Goal: Communication & Community: Participate in discussion

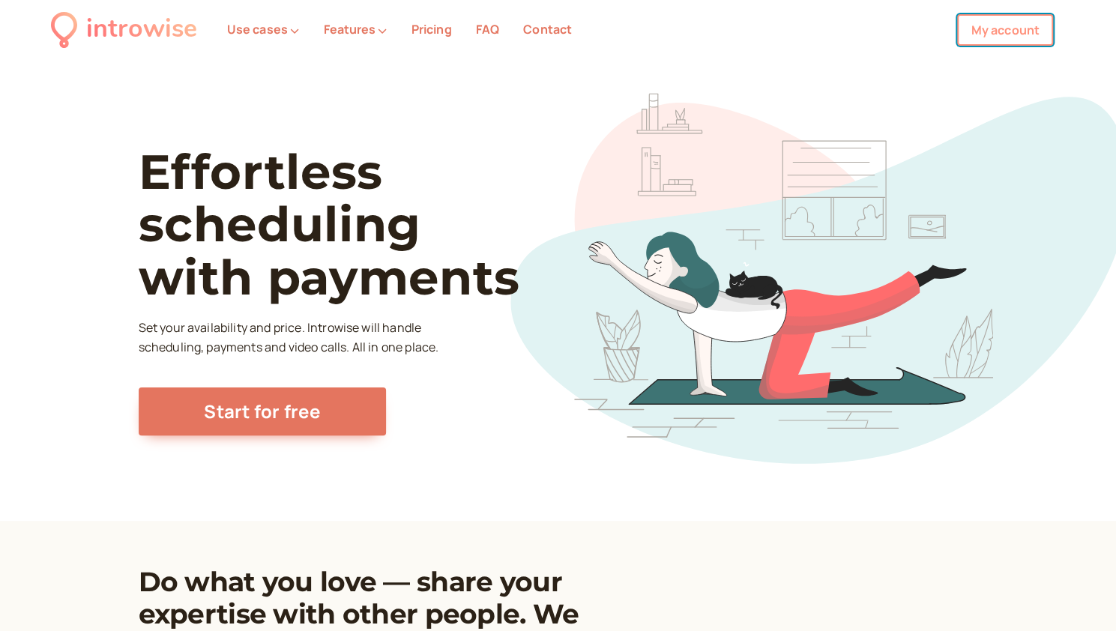
click at [968, 34] on link "My account" at bounding box center [1005, 29] width 96 height 31
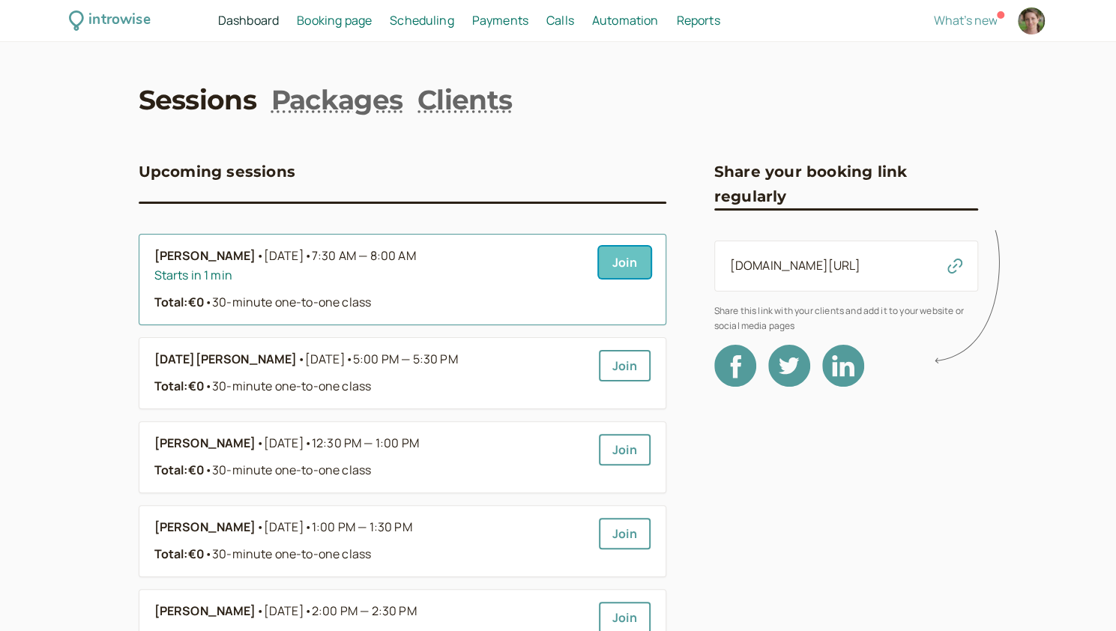
click at [636, 267] on link "Join" at bounding box center [625, 262] width 52 height 31
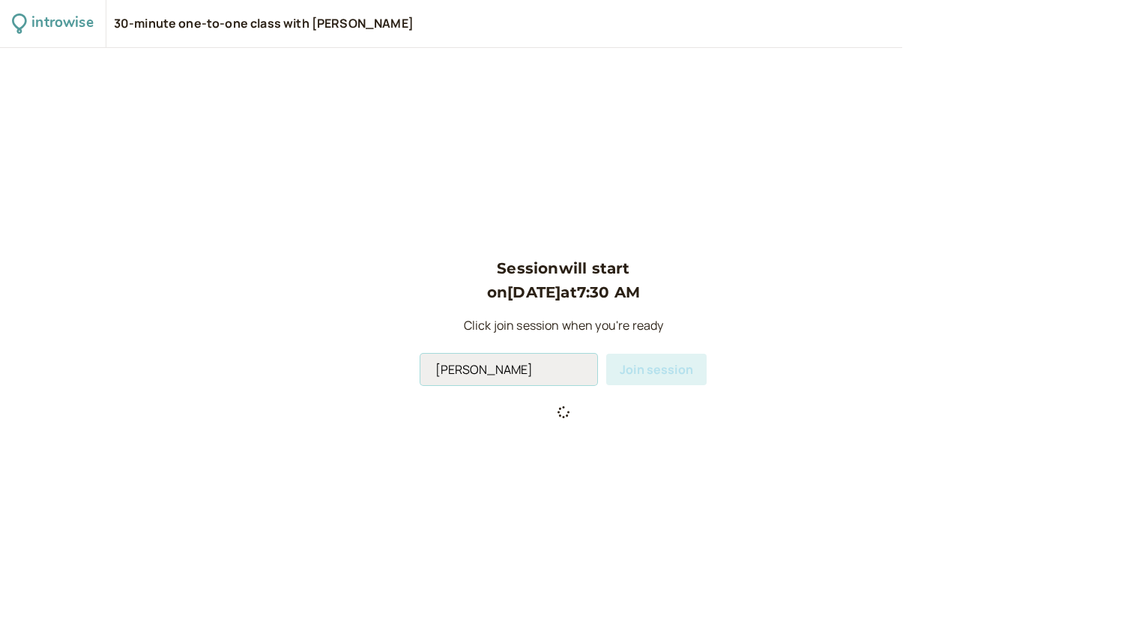
click at [510, 367] on input "[PERSON_NAME]" at bounding box center [509, 369] width 177 height 31
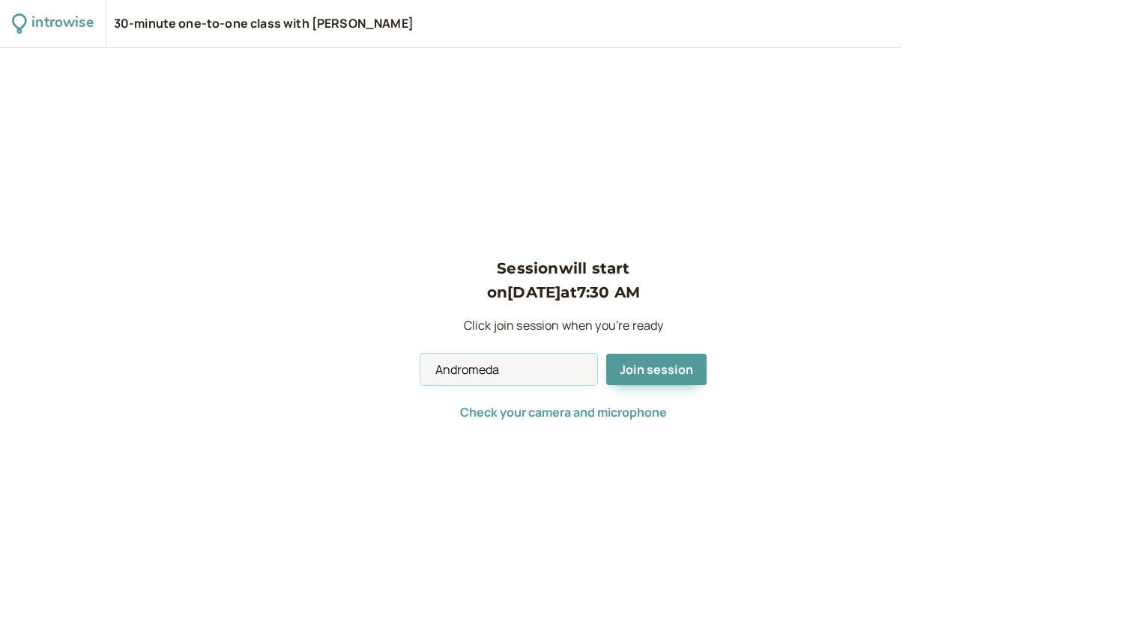
type input "Andromeda"
click at [670, 372] on span "Join session" at bounding box center [656, 369] width 73 height 16
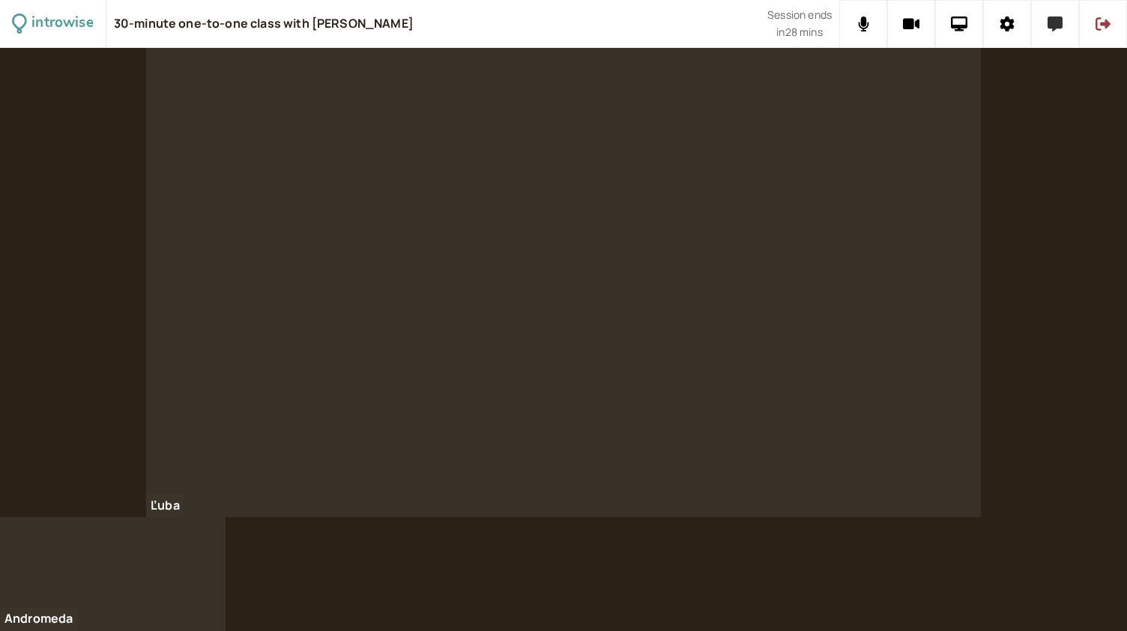
click at [1049, 31] on button at bounding box center [1055, 24] width 48 height 48
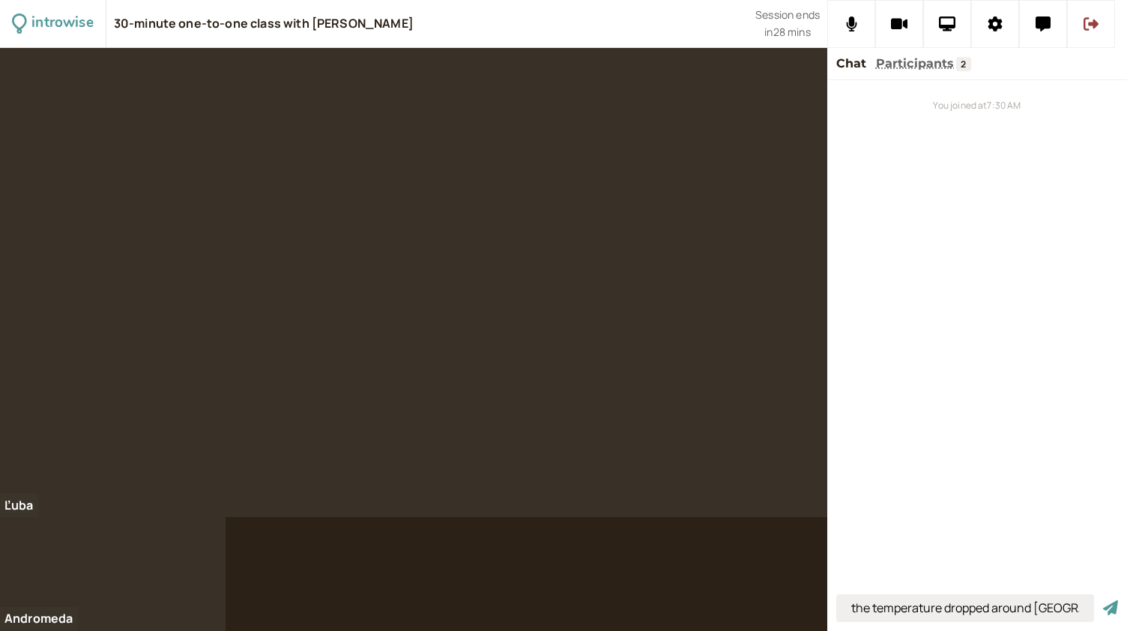
type input "the temperature dropped around [GEOGRAPHIC_DATA]"
click at [1103, 600] on button "submit" at bounding box center [1110, 608] width 15 height 16
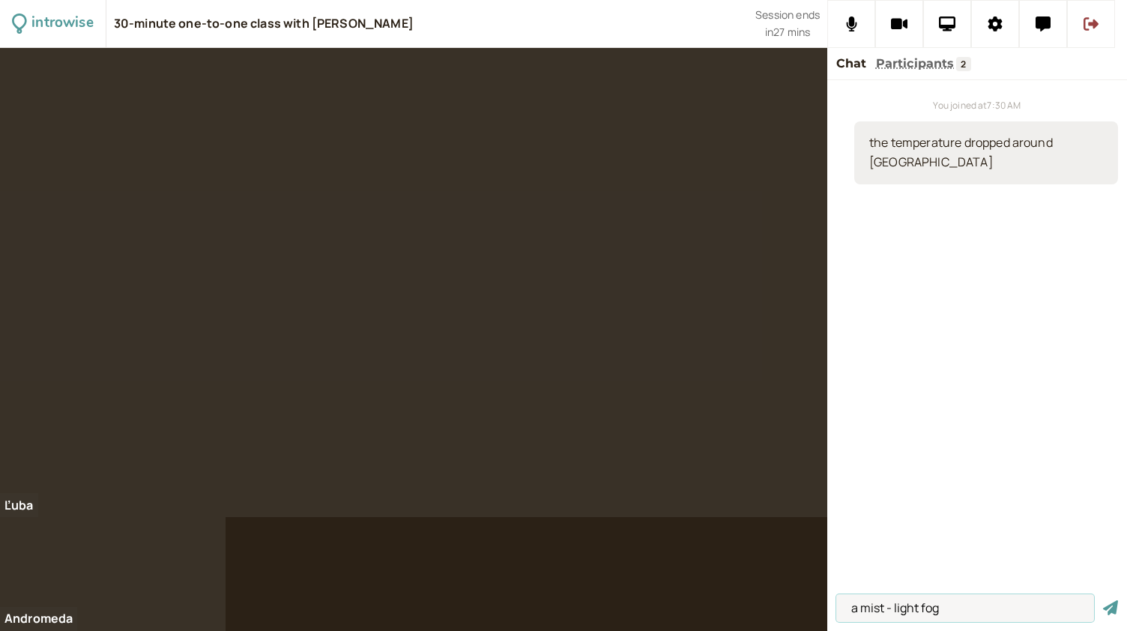
type input "a mist - light fog"
click at [1103, 600] on button "submit" at bounding box center [1110, 608] width 15 height 16
type input "in my circle"
click at [1103, 600] on button "submit" at bounding box center [1110, 608] width 15 height 16
type input "directly"
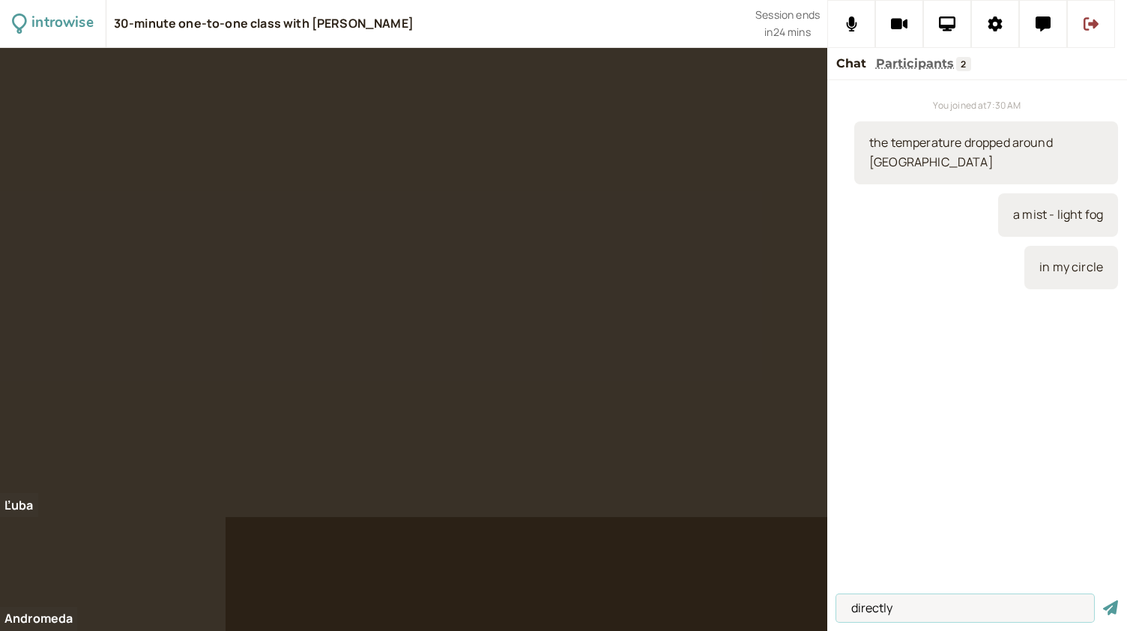
click at [1103, 600] on button "submit" at bounding box center [1110, 608] width 15 height 16
type input "to express sorrow for something"
click at [1103, 600] on button "submit" at bounding box center [1110, 608] width 15 height 16
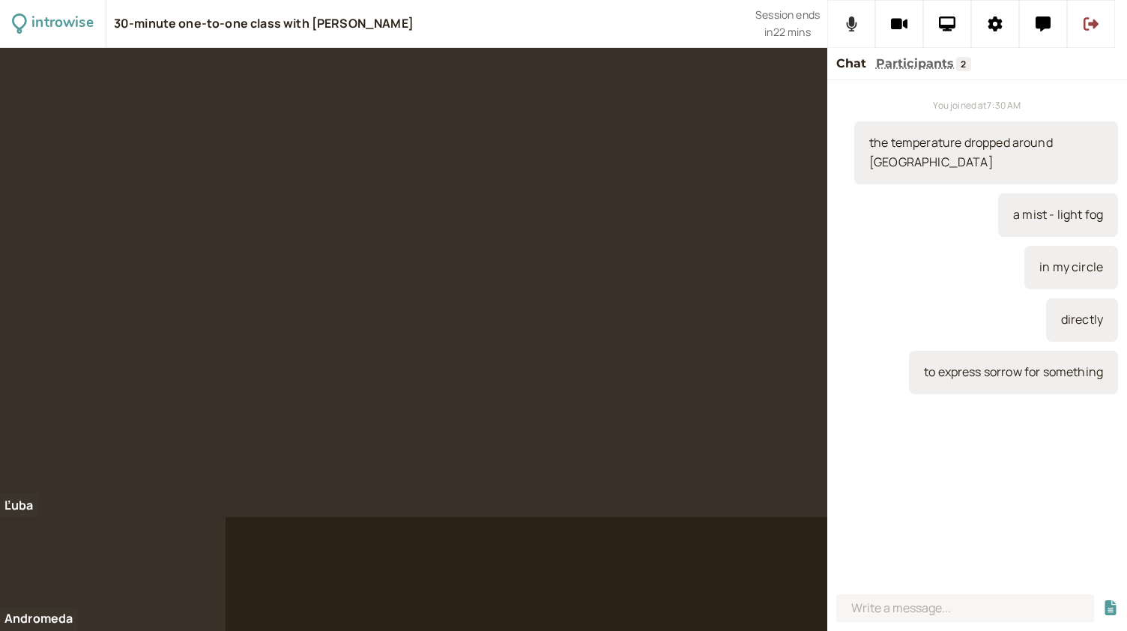
click at [858, 22] on button at bounding box center [852, 24] width 48 height 48
click at [858, 22] on icon at bounding box center [852, 23] width 19 height 15
click at [873, 606] on input at bounding box center [966, 608] width 258 height 28
type input "to kneel, kneeled, kneeled"
click at [1103, 600] on button "submit" at bounding box center [1110, 608] width 15 height 16
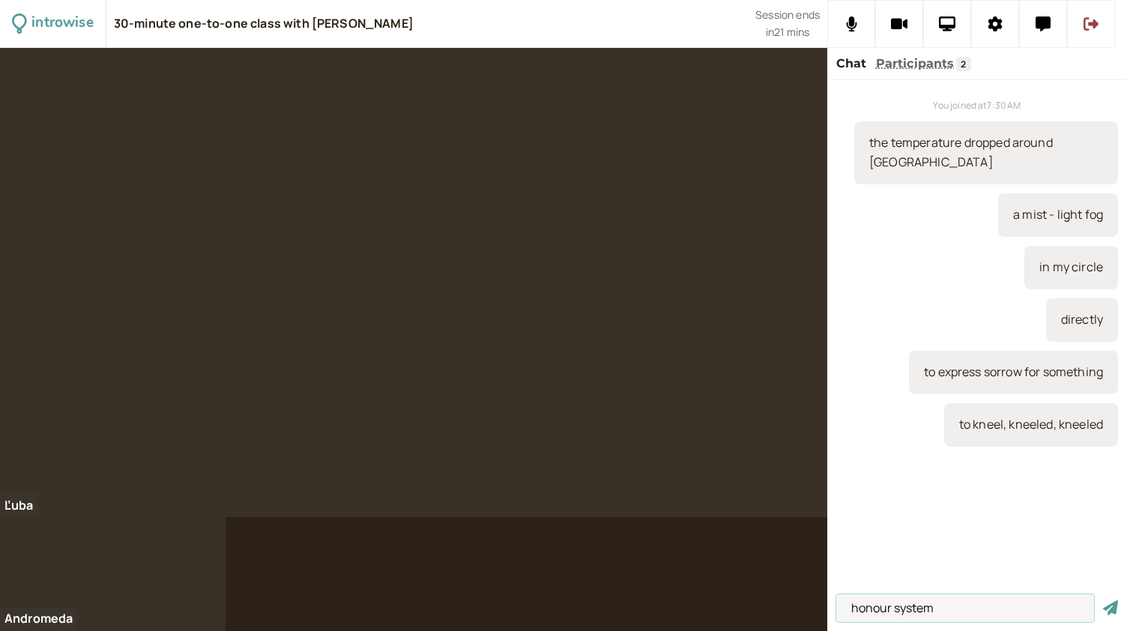
type input "honour system"
click at [1103, 600] on button "submit" at bounding box center [1110, 608] width 15 height 16
click at [855, 26] on icon at bounding box center [851, 23] width 10 height 15
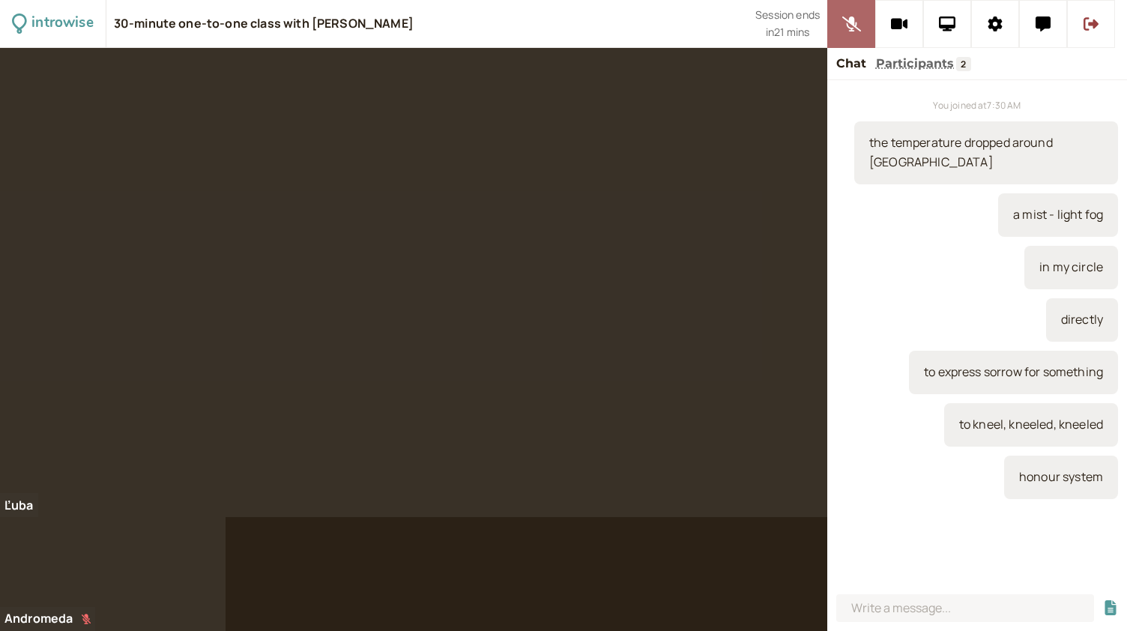
click at [855, 26] on icon at bounding box center [851, 23] width 19 height 15
click at [873, 603] on input at bounding box center [966, 608] width 258 height 28
type input "to bow /baow/"
click at [1103, 600] on button "submit" at bounding box center [1110, 608] width 15 height 16
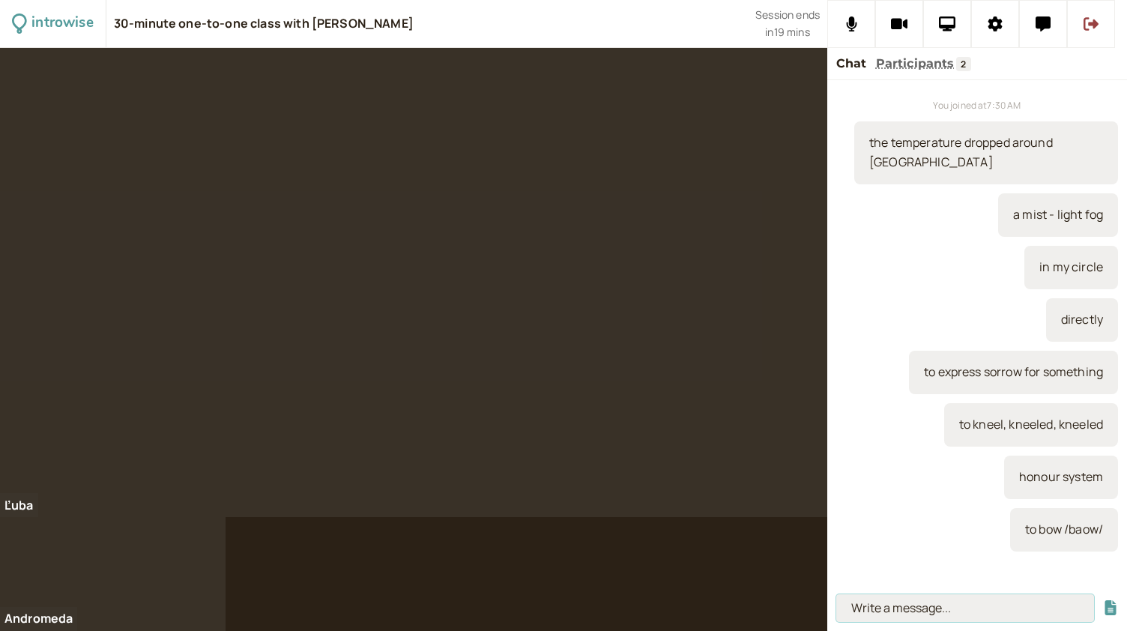
click at [931, 613] on input at bounding box center [966, 608] width 258 height 28
type input "bow and arrow"
click at [1103, 600] on button "submit" at bounding box center [1110, 608] width 15 height 16
click at [78, 313] on div at bounding box center [414, 282] width 828 height 469
click at [882, 608] on input at bounding box center [966, 608] width 258 height 28
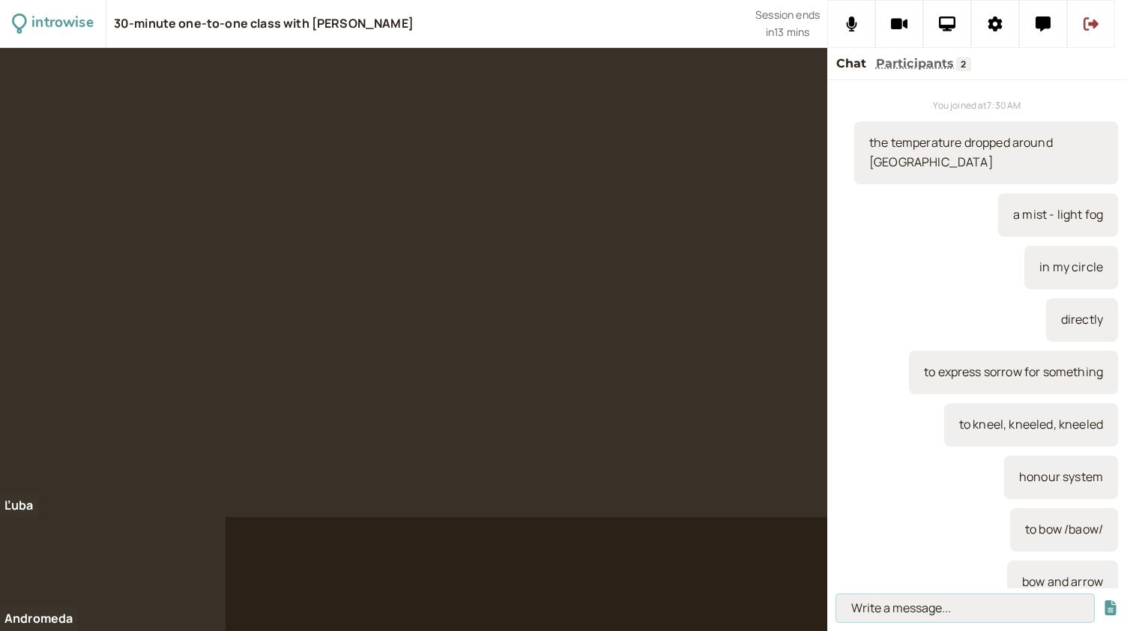
paste input "to hurt, to damage, to destroy, to break, to ruin, to kill, to lose, to attack,…"
type input "to hurt, to damage, to destroy, to break, to ruin, to kill, to lose, to attack,…"
click at [1103, 600] on button "submit" at bounding box center [1110, 608] width 15 height 16
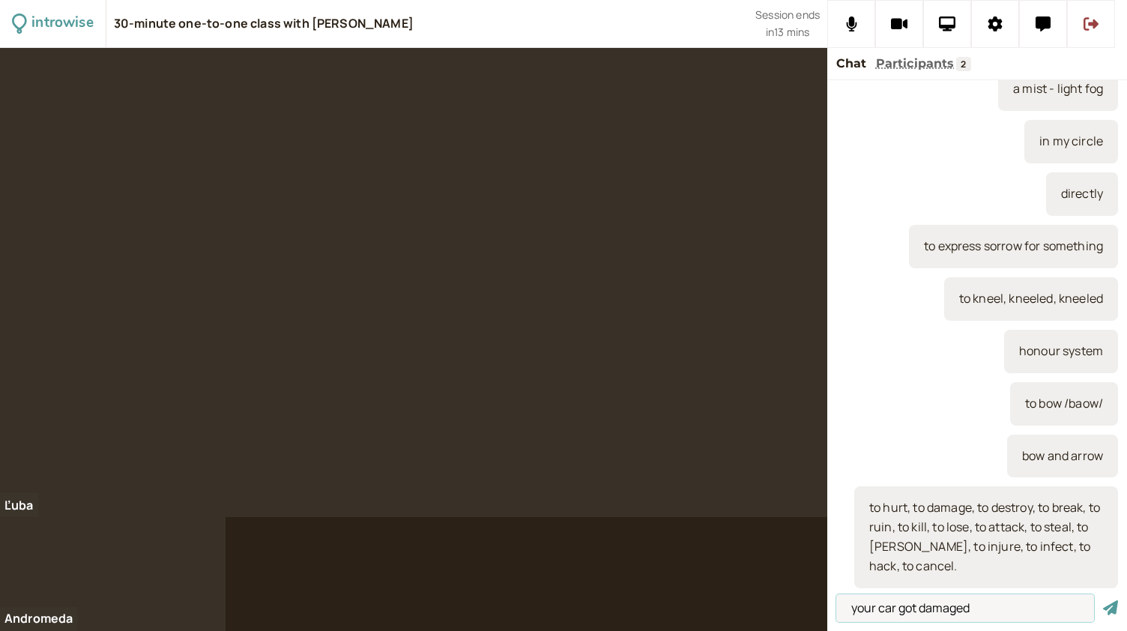
type input "your car got damaged"
click at [1103, 600] on button "submit" at bounding box center [1110, 608] width 15 height 16
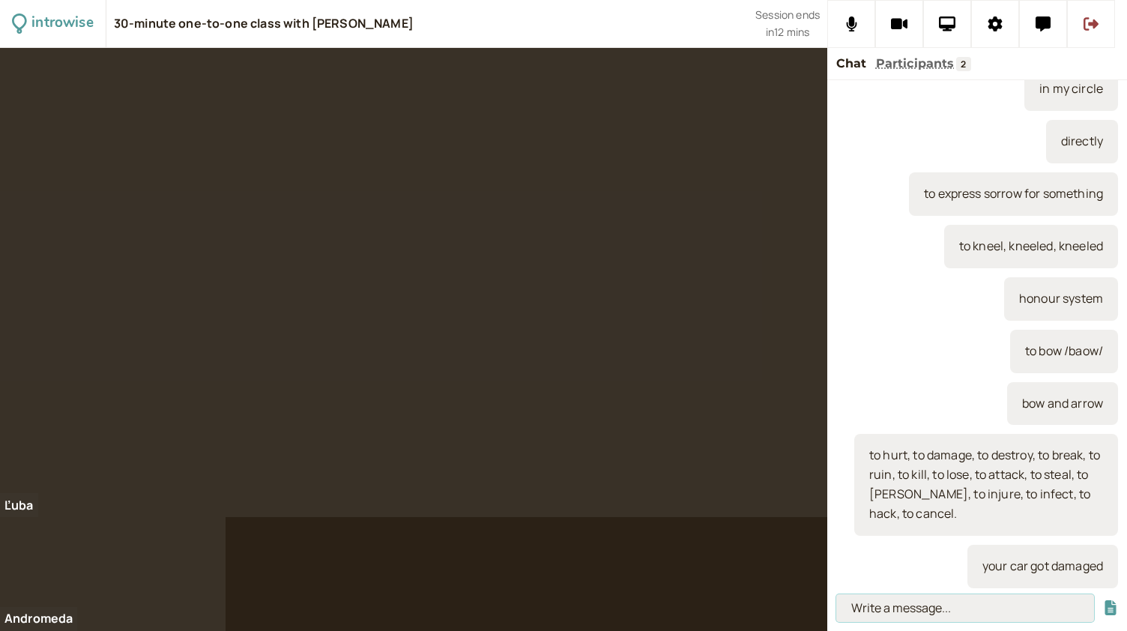
click at [914, 605] on input at bounding box center [966, 608] width 258 height 28
type input "to steal"
click at [1103, 600] on button "submit" at bounding box center [1110, 608] width 15 height 16
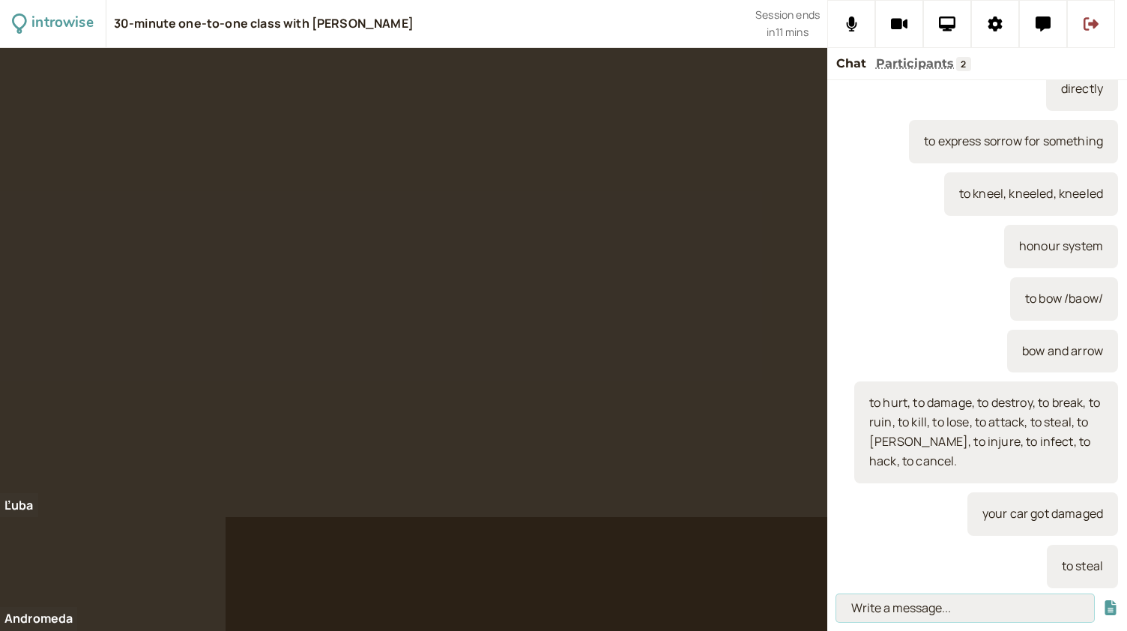
click at [867, 606] on input at bounding box center [966, 608] width 258 height 28
paste input "To pay, to promote, to demote, to fire, to lay off (US), to vaccinate"
type input "To pay, to promote, to demote, to fire, to lay off (US), to vaccinate"
click at [1103, 600] on button "submit" at bounding box center [1110, 608] width 15 height 16
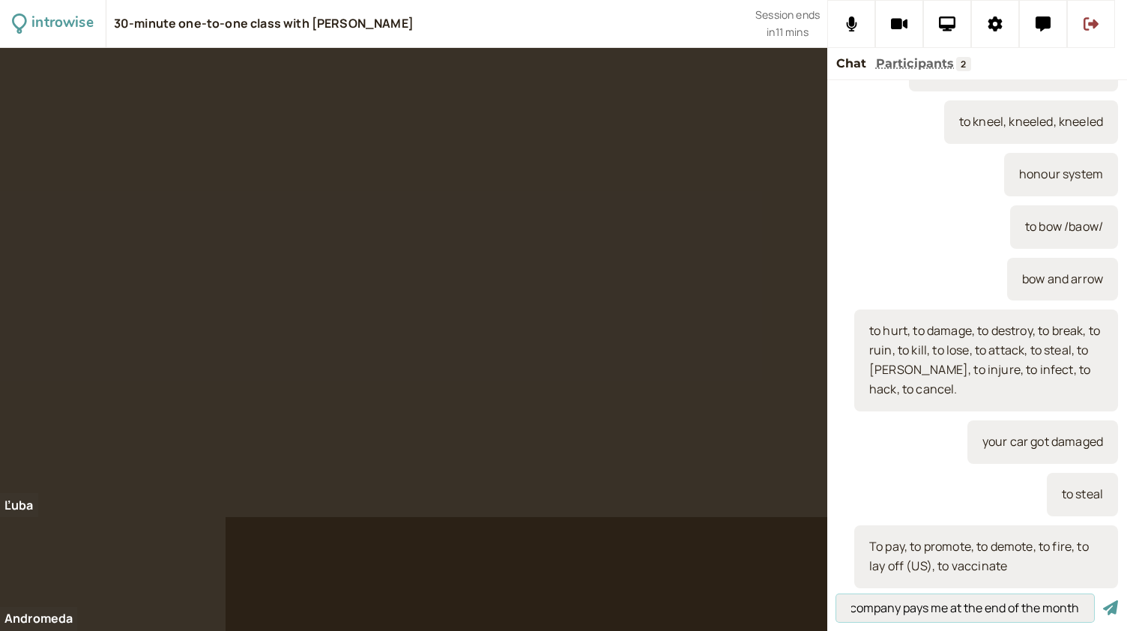
scroll to position [0, 24]
type input "My company pays me at the end of the month"
click at [1103, 600] on button "submit" at bounding box center [1110, 608] width 15 height 16
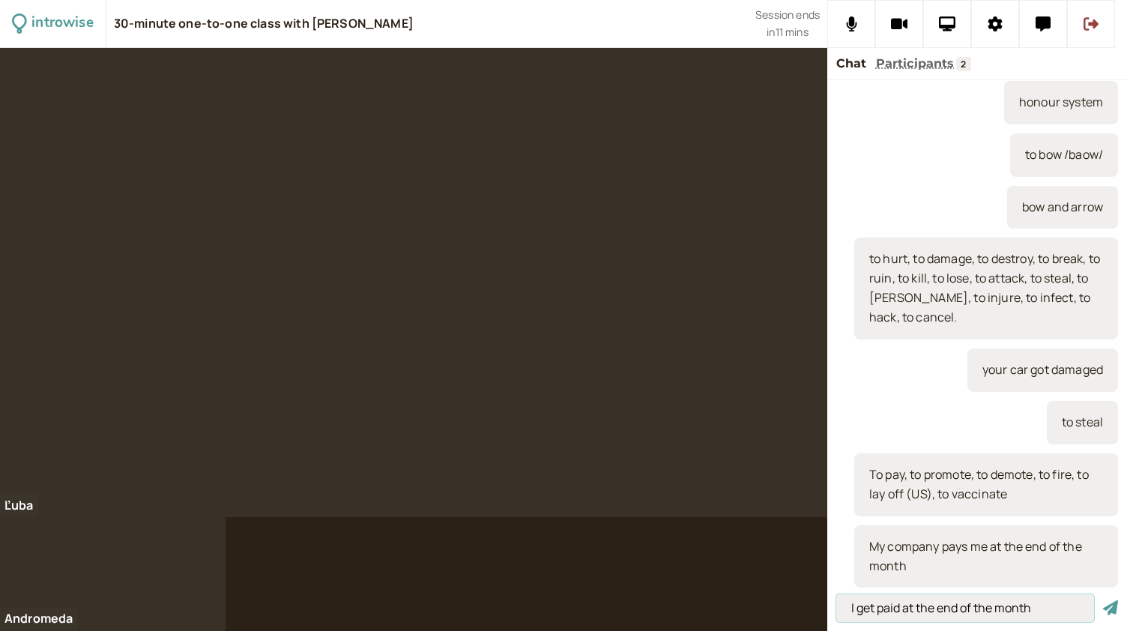
type input "I get paid at the end of the month"
click at [1103, 600] on button "submit" at bounding box center [1110, 608] width 15 height 16
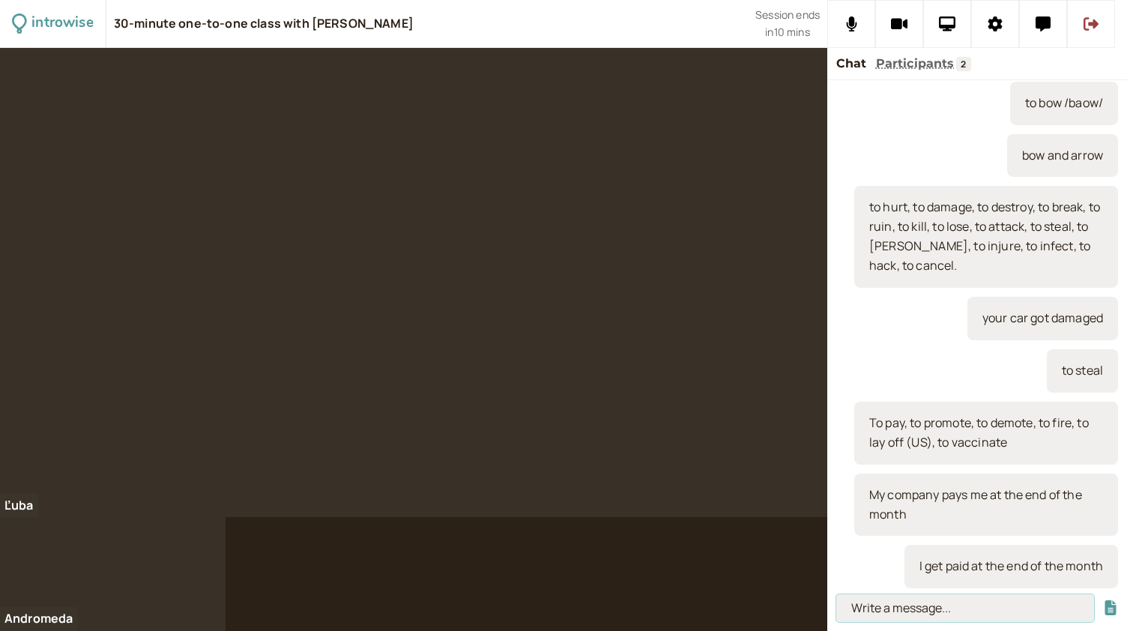
click at [910, 609] on input at bounding box center [966, 608] width 258 height 28
type input "to fire vs. to lay off"
click at [1103, 600] on button "submit" at bounding box center [1110, 608] width 15 height 16
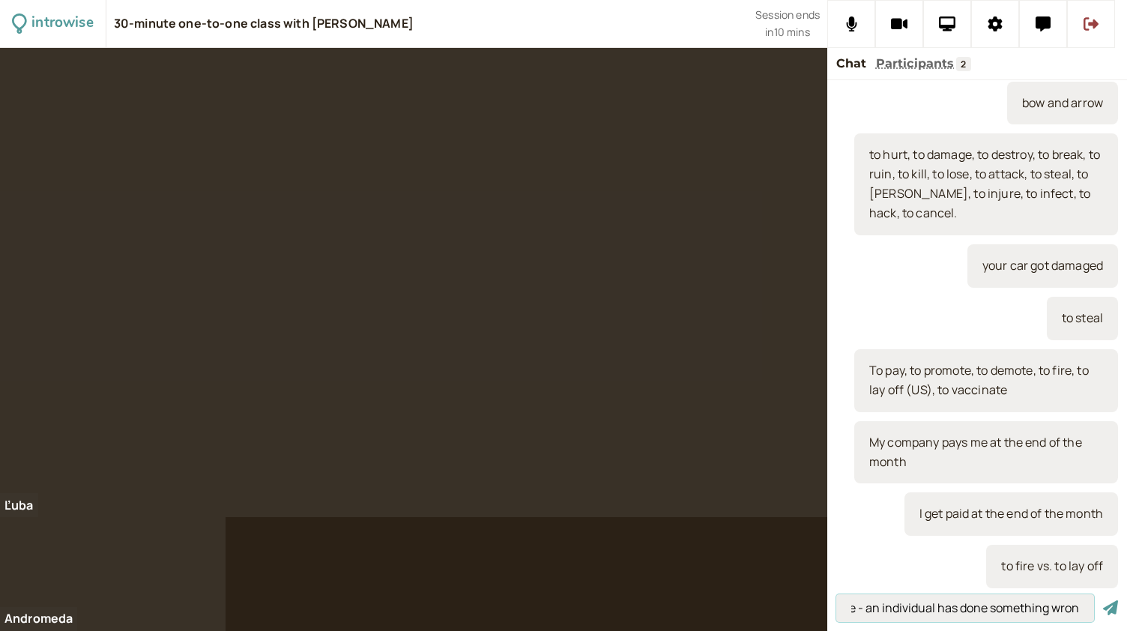
scroll to position [0, 34]
type input "to fire - an individual has done something wrong"
click at [1103, 600] on button "submit" at bounding box center [1110, 608] width 15 height 16
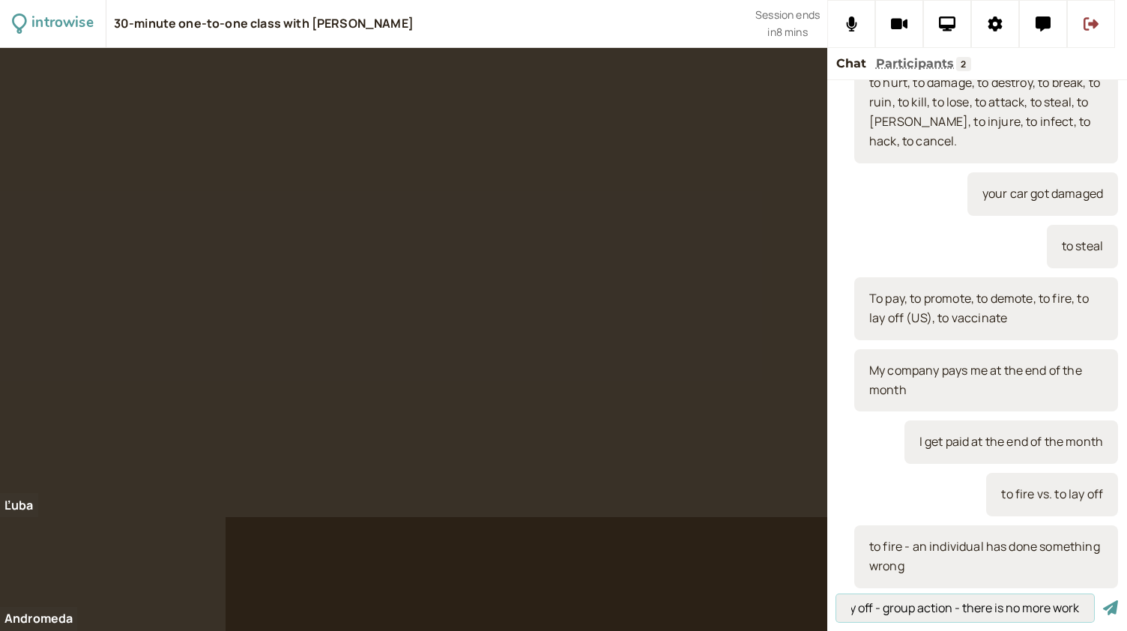
scroll to position [0, 28]
type input "to lay off - group action - there is no more work"
click at [1103, 600] on button "submit" at bounding box center [1110, 608] width 15 height 16
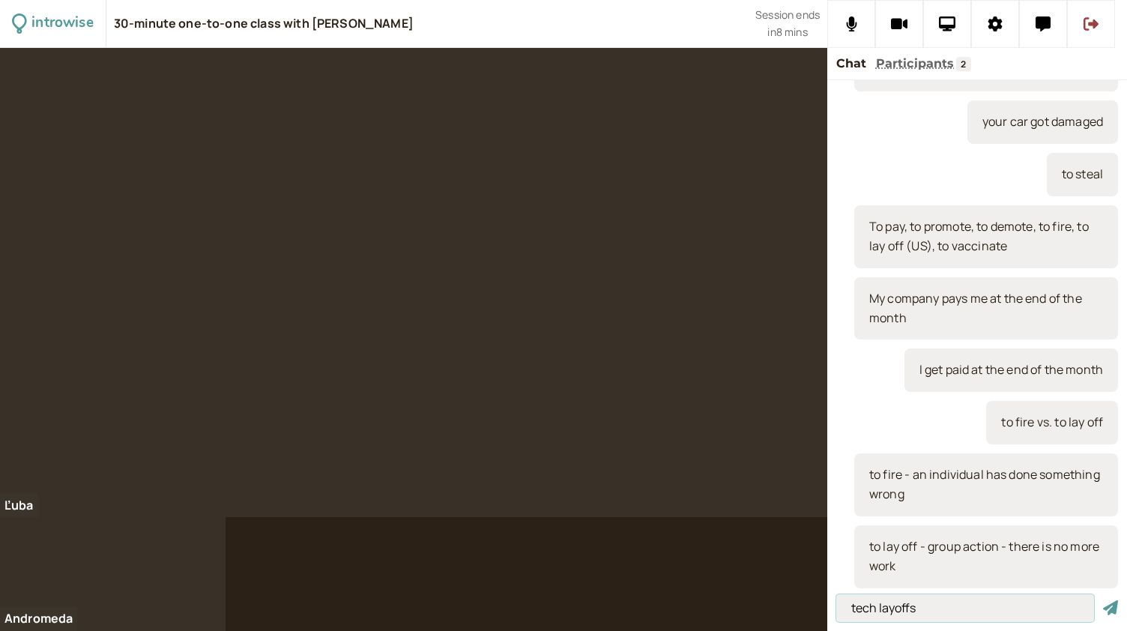
type input "tech layoffs"
click at [1103, 600] on button "submit" at bounding box center [1110, 608] width 15 height 16
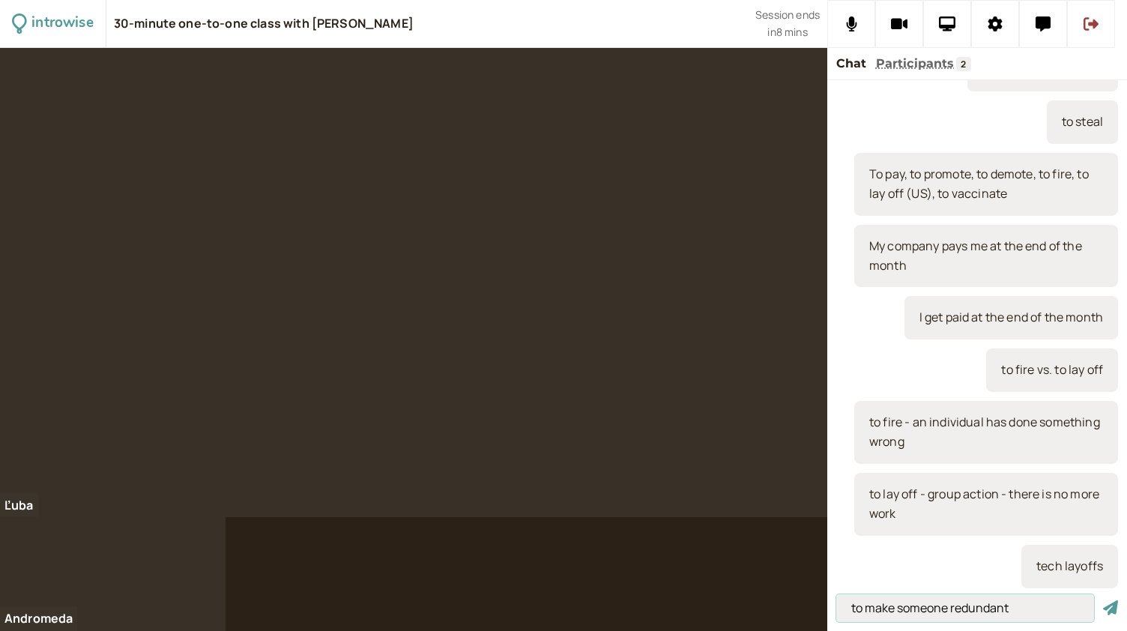
type input "to make someone redundant"
click at [1103, 600] on button "submit" at bounding box center [1110, 608] width 15 height 16
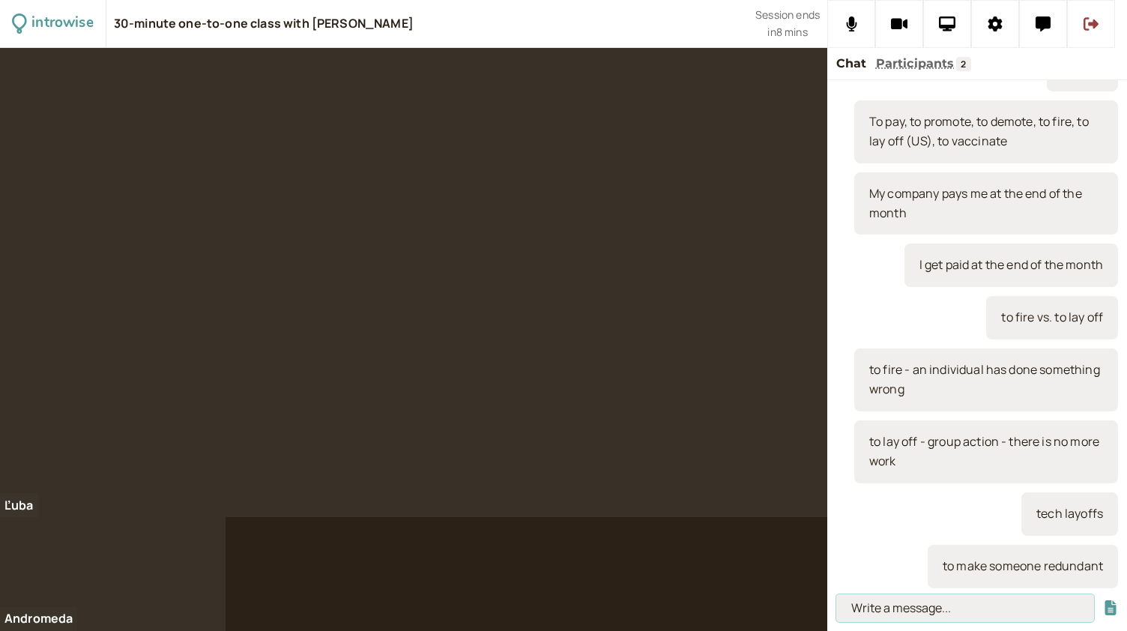
click at [871, 609] on input at bounding box center [966, 608] width 258 height 28
paste input "o The company laid off my uncle when the factory closed"
type input "o The company laid off my uncle when the factory closed"
click at [1103, 600] on button "submit" at bounding box center [1110, 608] width 15 height 16
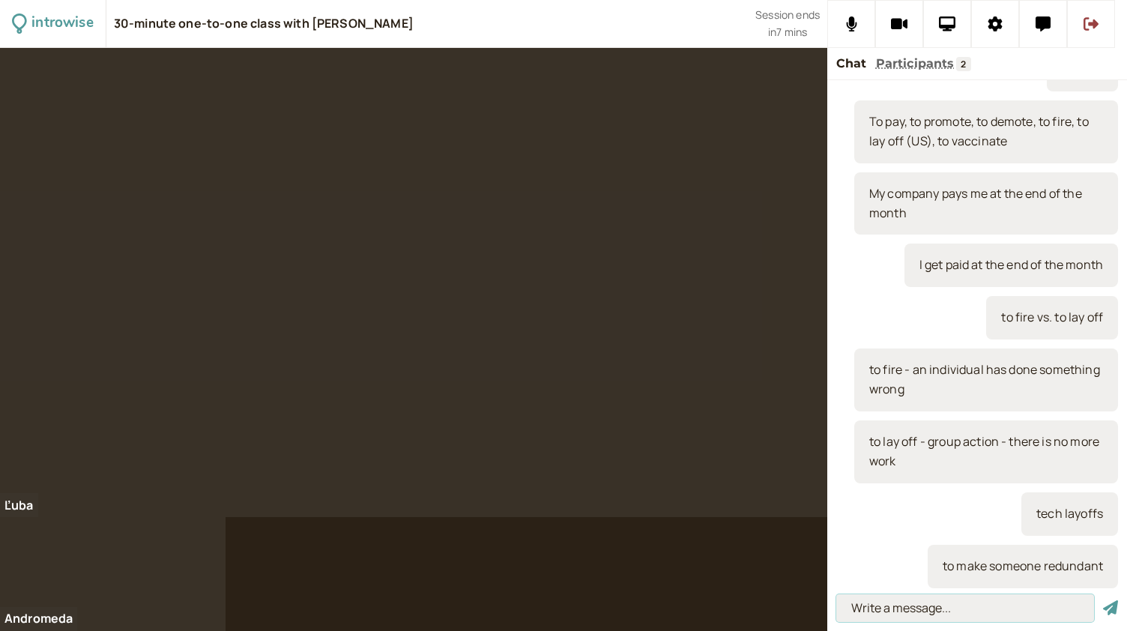
scroll to position [0, 0]
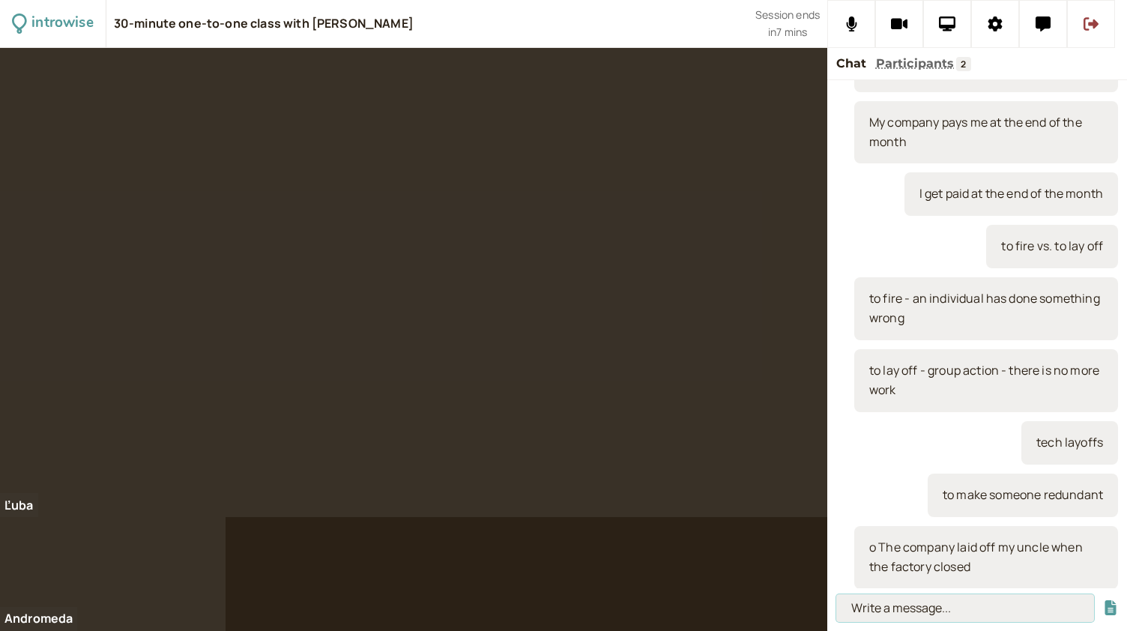
paste input "o The healthcare worker will vaccinate him"
type input "o The healthcare worker will vaccinate him"
click at [1103, 600] on button "submit" at bounding box center [1110, 608] width 15 height 16
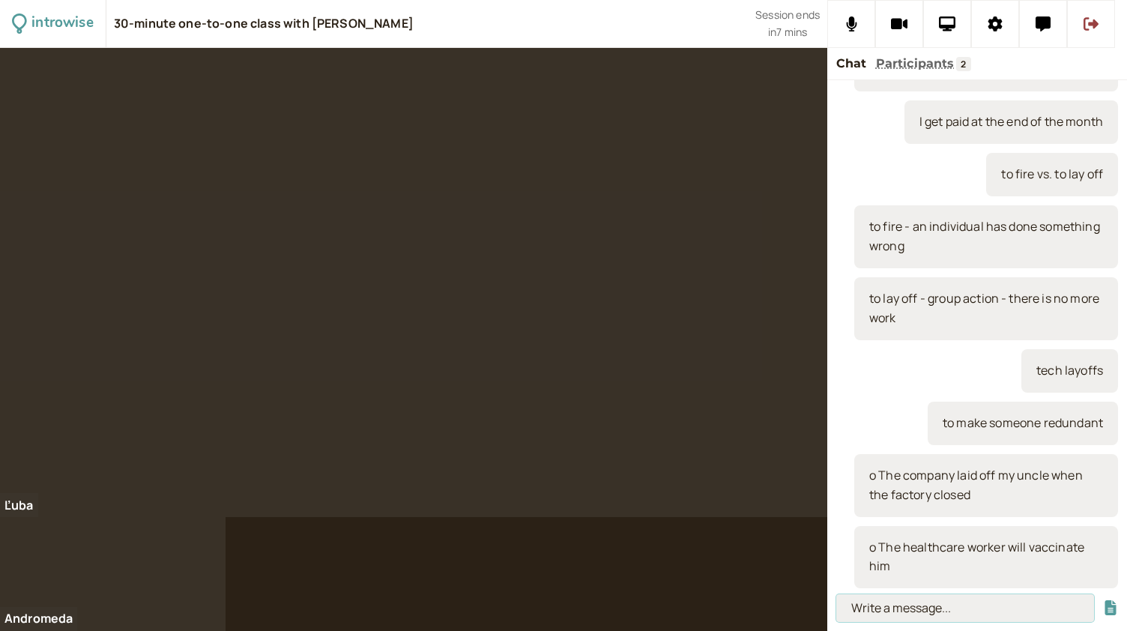
click at [891, 603] on input at bounding box center [966, 608] width 258 height 28
type input "he will get vaccinated"
click at [1103, 600] on button "submit" at bounding box center [1110, 608] width 15 height 16
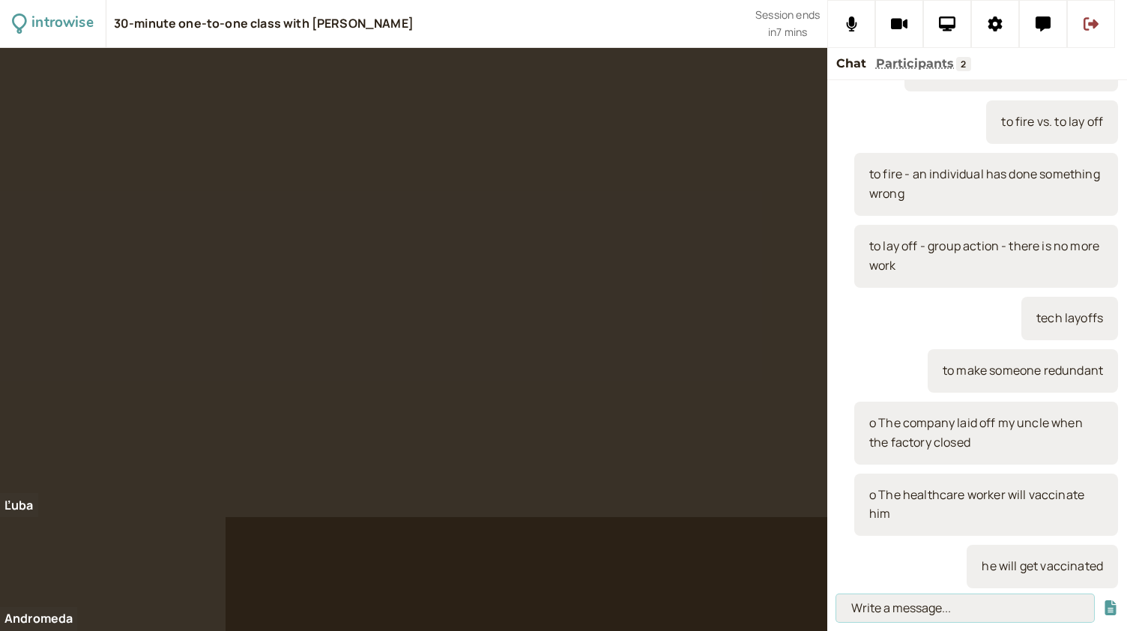
paste input "o the company promoted my sister"
type input "o the company promoted my sister"
click at [1103, 600] on button "submit" at bounding box center [1110, 608] width 15 height 16
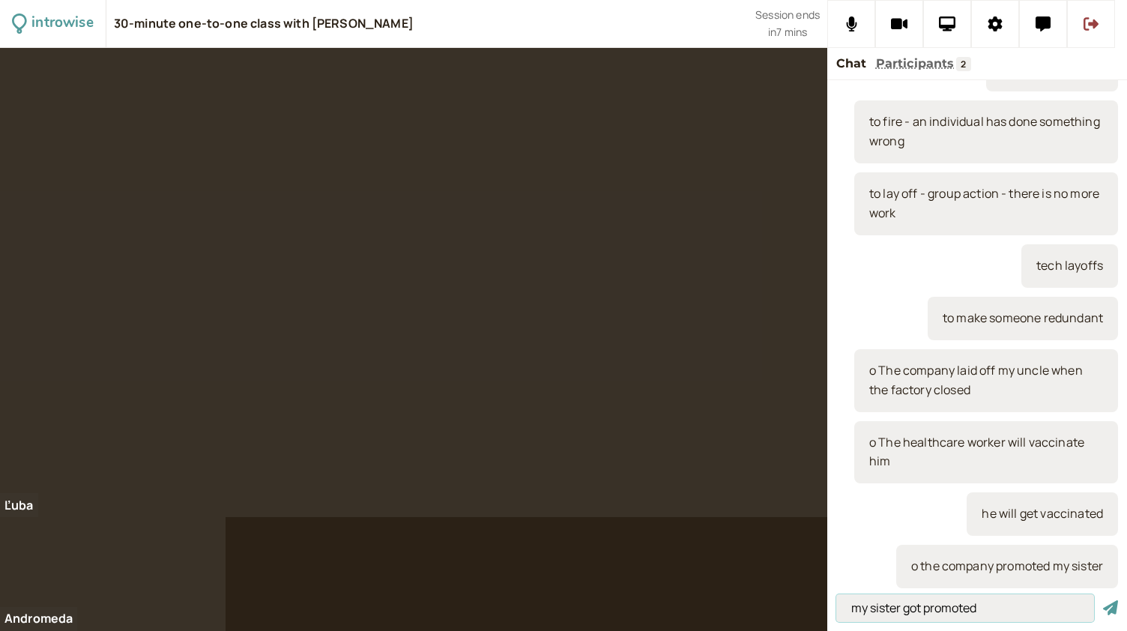
type input "my sister got promoted"
click at [1103, 600] on button "submit" at bounding box center [1110, 608] width 15 height 16
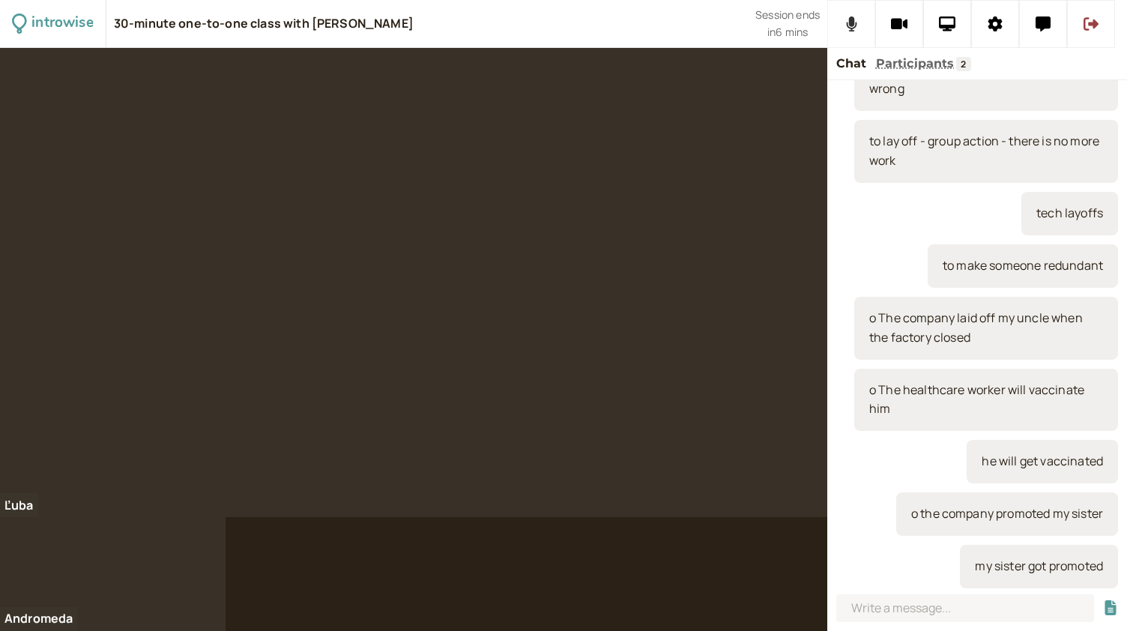
click at [849, 38] on button at bounding box center [852, 24] width 48 height 48
click at [900, 604] on input at bounding box center [966, 608] width 258 height 28
click at [888, 605] on input at bounding box center [966, 608] width 258 height 28
paste input "‘I am getting my hair cut this weekend.’"
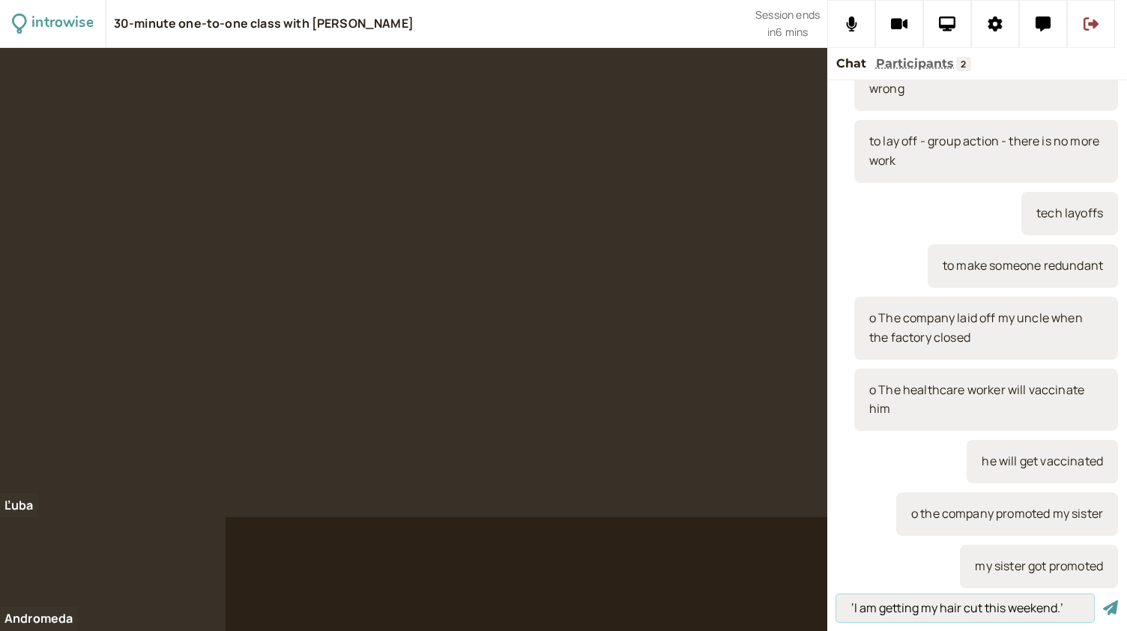
type input "‘I am getting my hair cut this weekend.’"
click at [1103, 600] on button "submit" at bounding box center [1110, 608] width 15 height 16
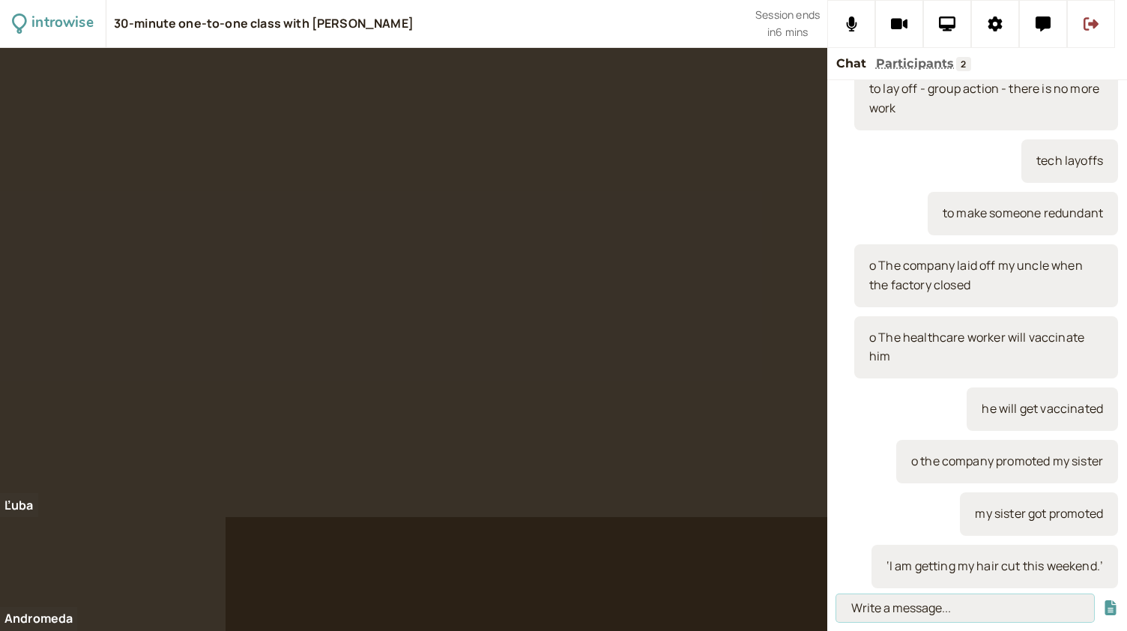
click at [907, 617] on input at bounding box center [966, 608] width 258 height 28
paste input "‘He got his suit dry cleaned for the wedding.’"
type input "‘He got his suit dry cleaned for the wedding.’"
click at [1103, 600] on button "submit" at bounding box center [1110, 608] width 15 height 16
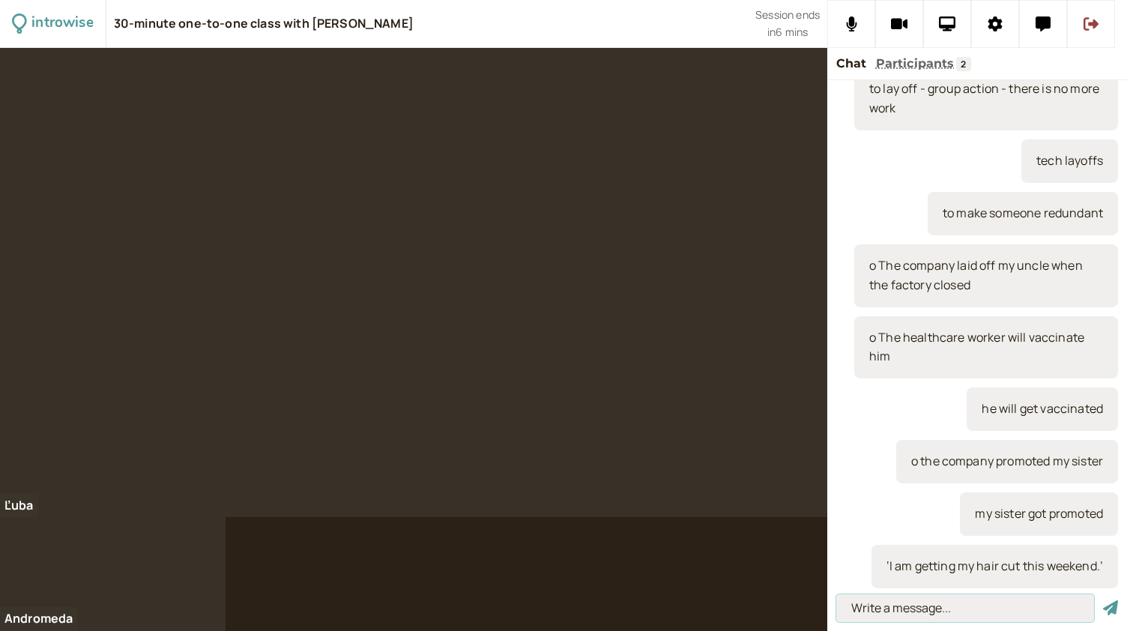
scroll to position [0, 0]
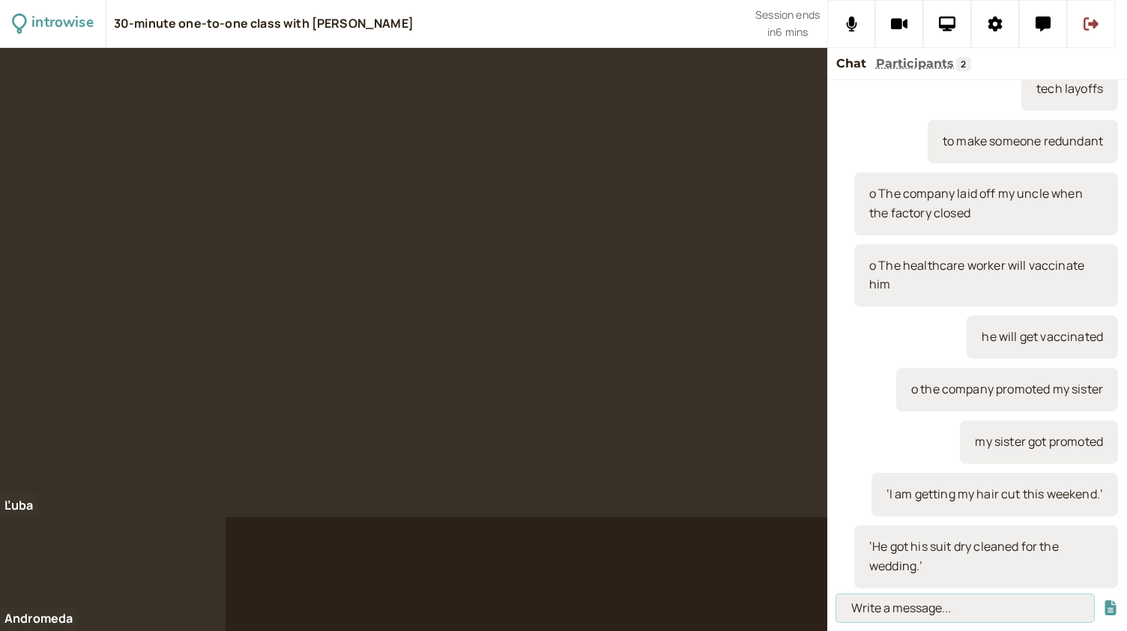
click at [871, 603] on input at bounding box center [966, 608] width 258 height 28
paste input "‘We will get a new kitchen installed.’"
type input "‘We will get a new kitchen installed.’"
click at [1103, 600] on button "submit" at bounding box center [1110, 608] width 15 height 16
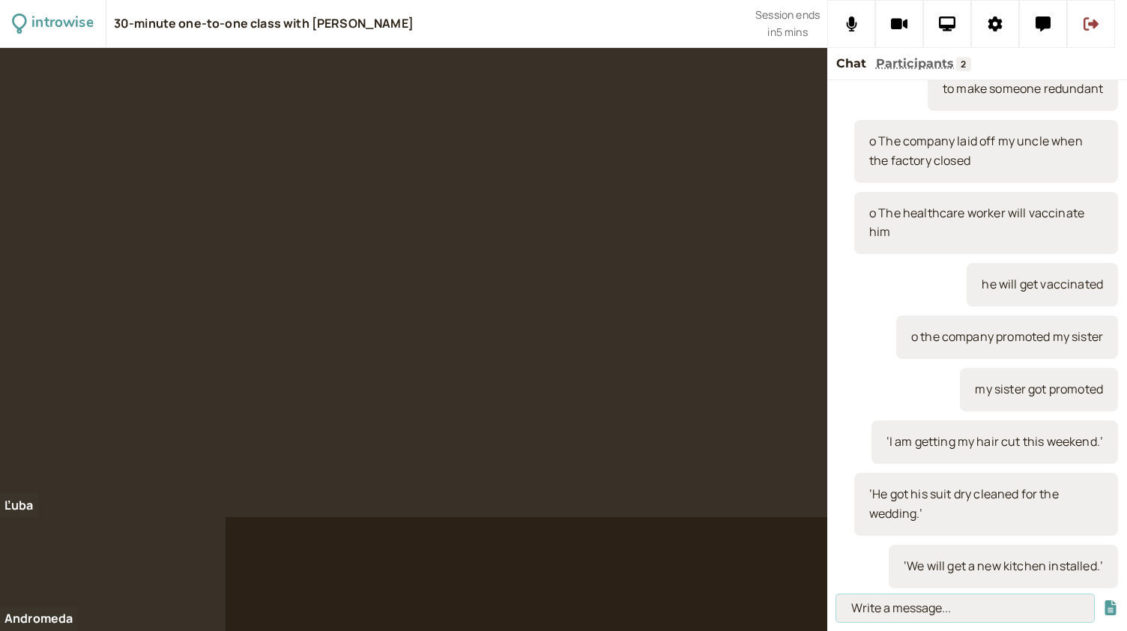
click at [872, 602] on input at bounding box center [966, 608] width 258 height 28
paste input "To get + object + participle"
type input "To get + object + participle"
click at [1103, 600] on button "submit" at bounding box center [1110, 608] width 15 height 16
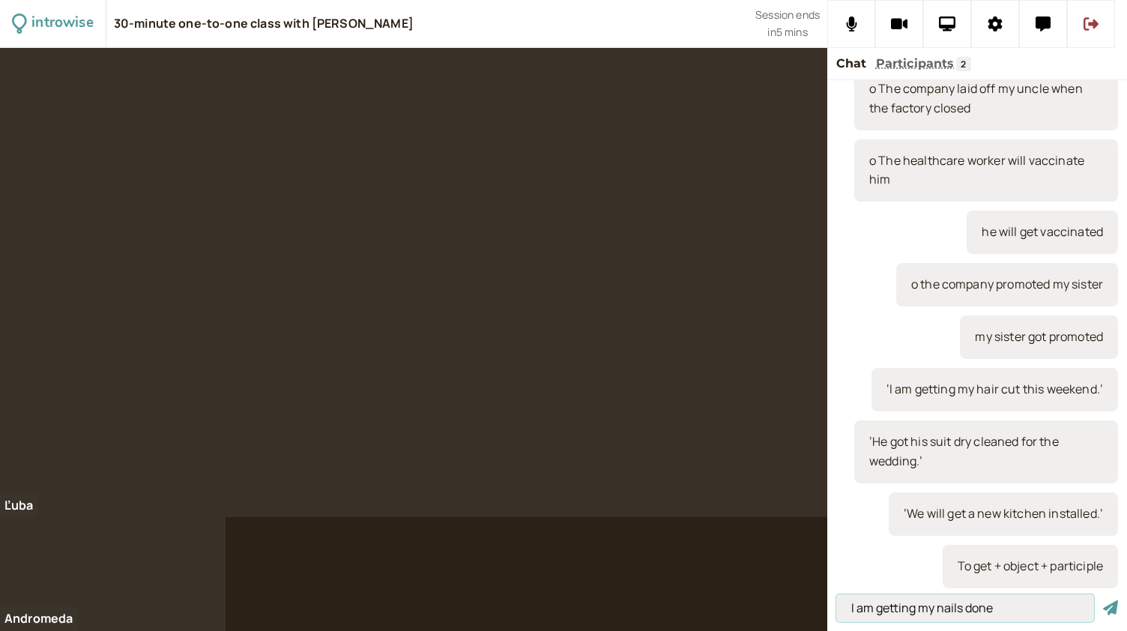
type input "I am getting my nails done"
click at [1103, 600] on button "submit" at bounding box center [1110, 608] width 15 height 16
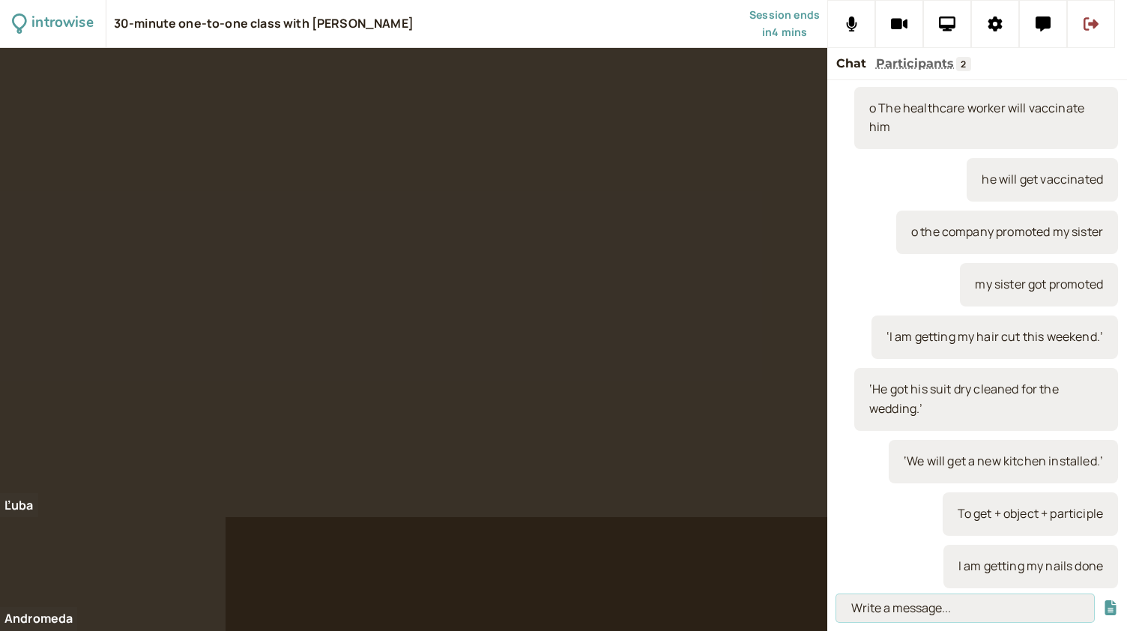
click at [888, 607] on input at bounding box center [966, 608] width 258 height 28
paste input "‘I will get my car professionally cleaned next weekend.’"
type input "‘I will get my car professionally cleaned next weekend.’"
click at [1103, 600] on button "submit" at bounding box center [1110, 608] width 15 height 16
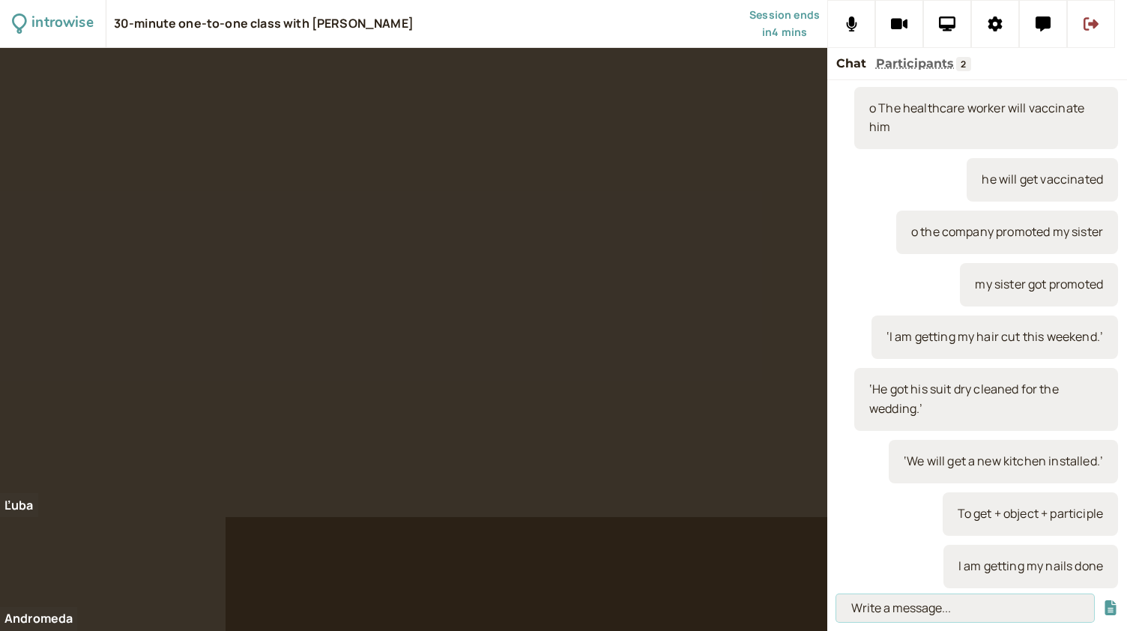
scroll to position [0, 0]
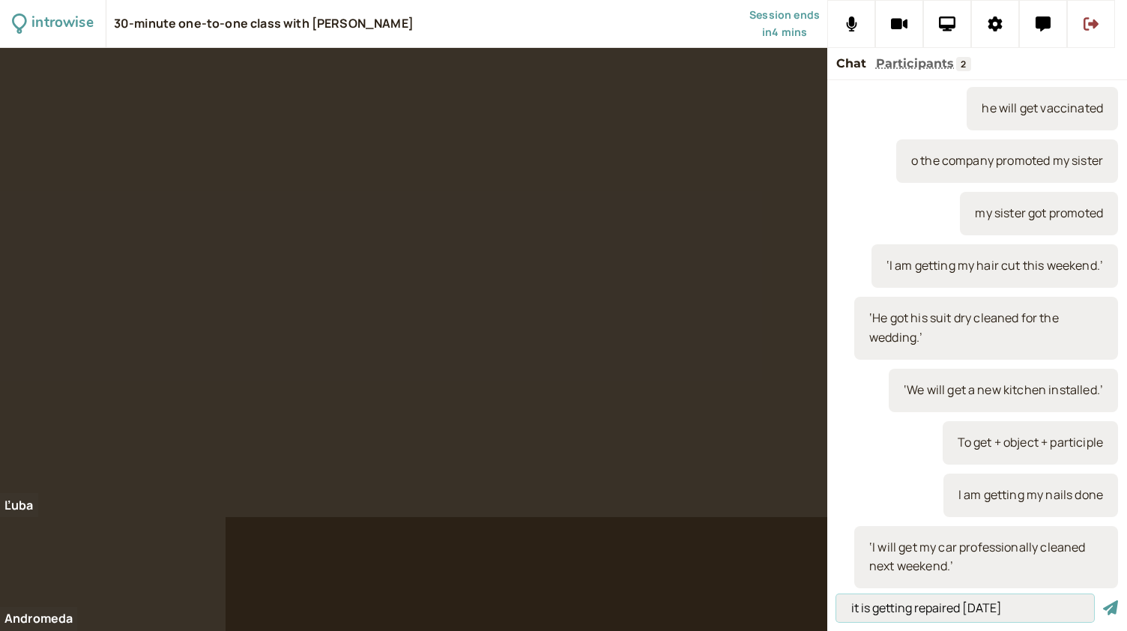
type input "it is getting repaired [DATE]"
click at [1103, 600] on button "submit" at bounding box center [1110, 608] width 15 height 16
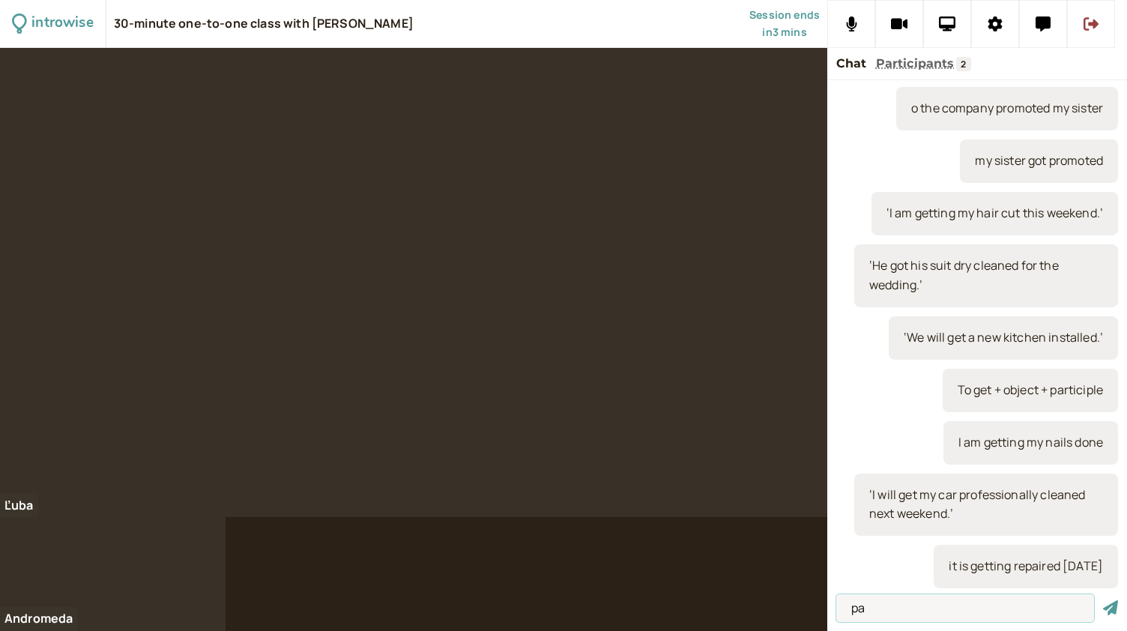
type input "p"
type input "I am getting my package delivered [DATE]"
click at [1103, 600] on button "submit" at bounding box center [1110, 608] width 15 height 16
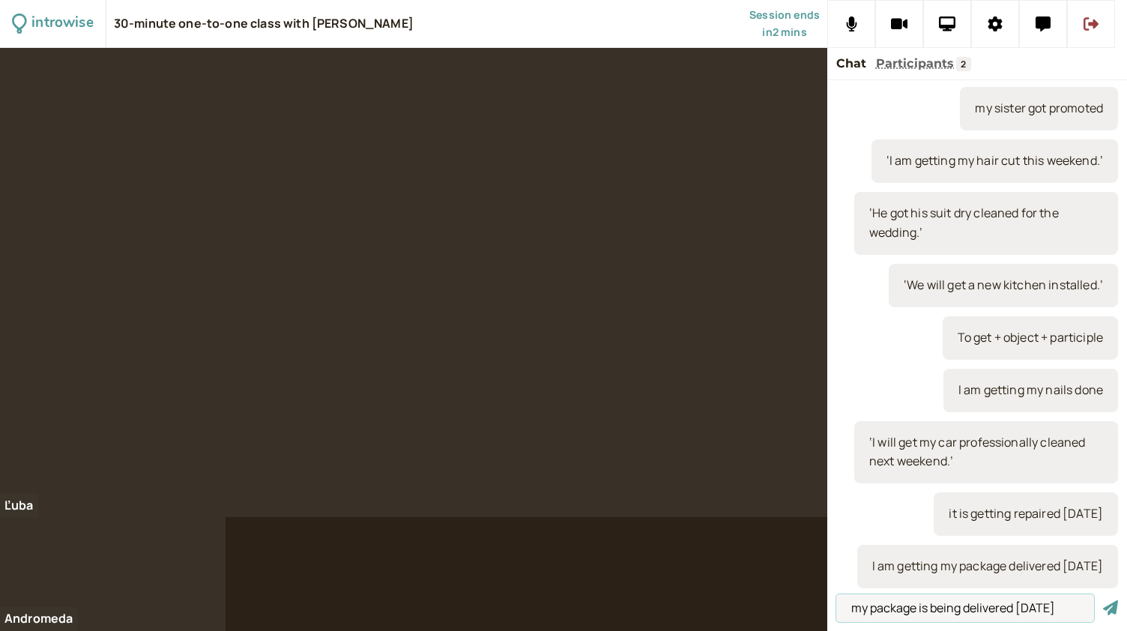
type input "my package is being delivered [DATE]"
click at [1103, 600] on button "submit" at bounding box center [1110, 608] width 15 height 16
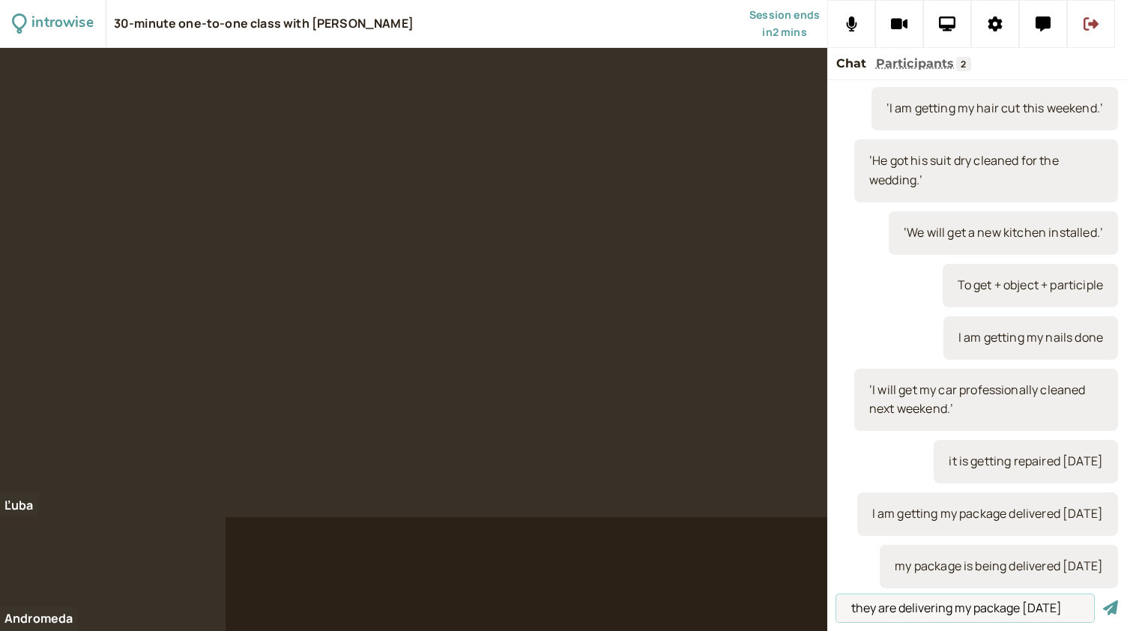
type input "they are delivering my package [DATE]"
click at [1103, 600] on button "submit" at bounding box center [1110, 608] width 15 height 16
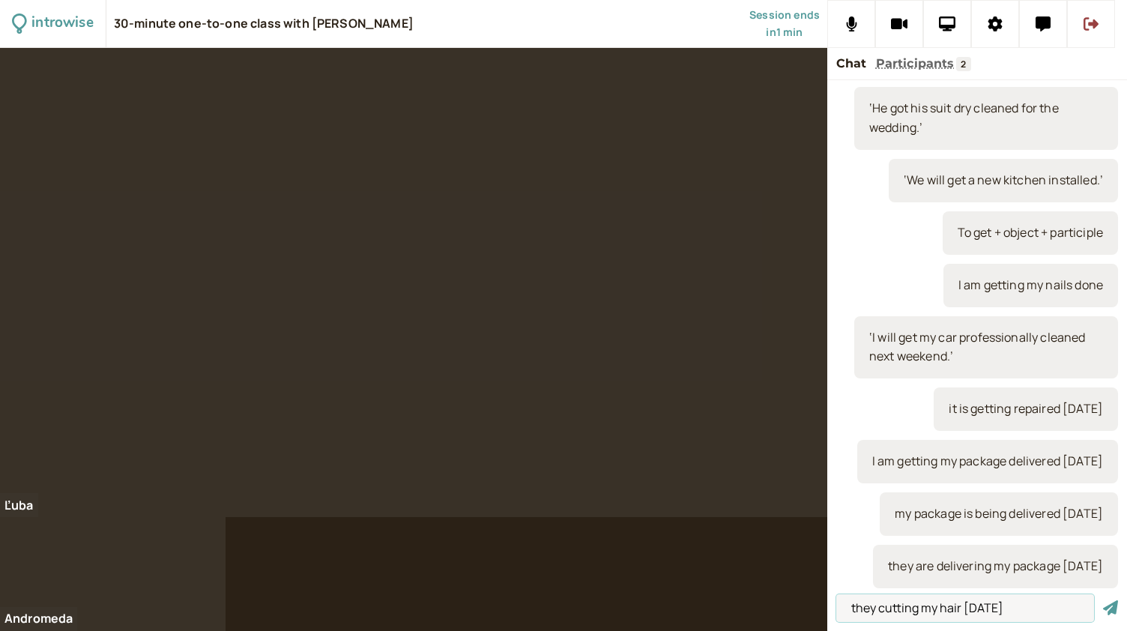
type input "they cutting my hair [DATE]"
click at [1103, 600] on button "submit" at bounding box center [1110, 608] width 15 height 16
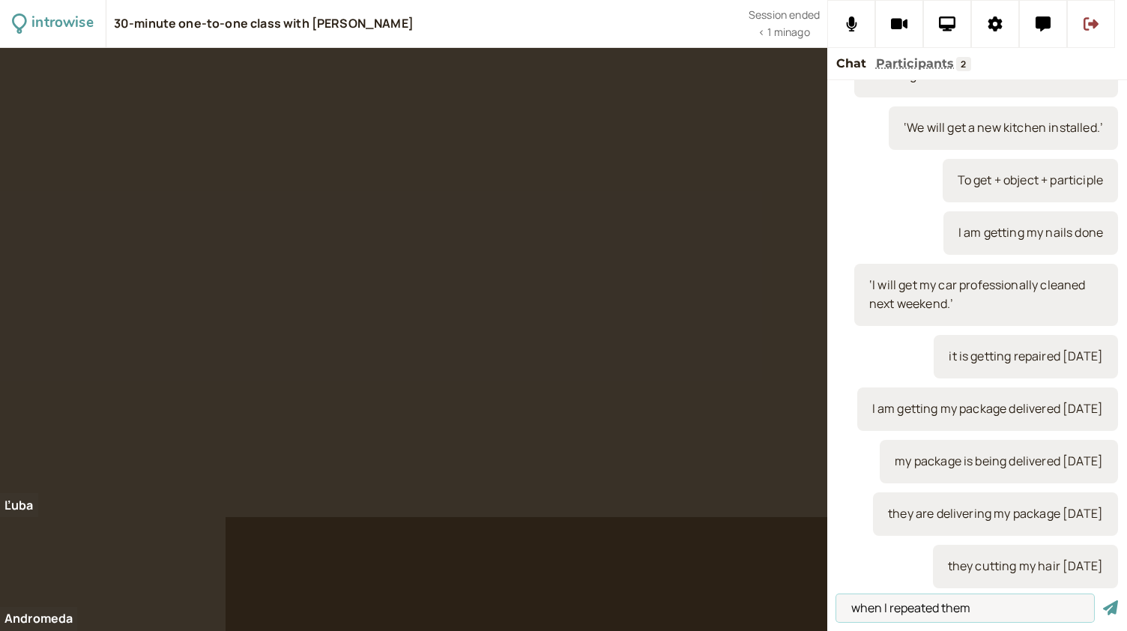
type input "when I repeated them"
click at [1103, 600] on button "submit" at bounding box center [1110, 608] width 15 height 16
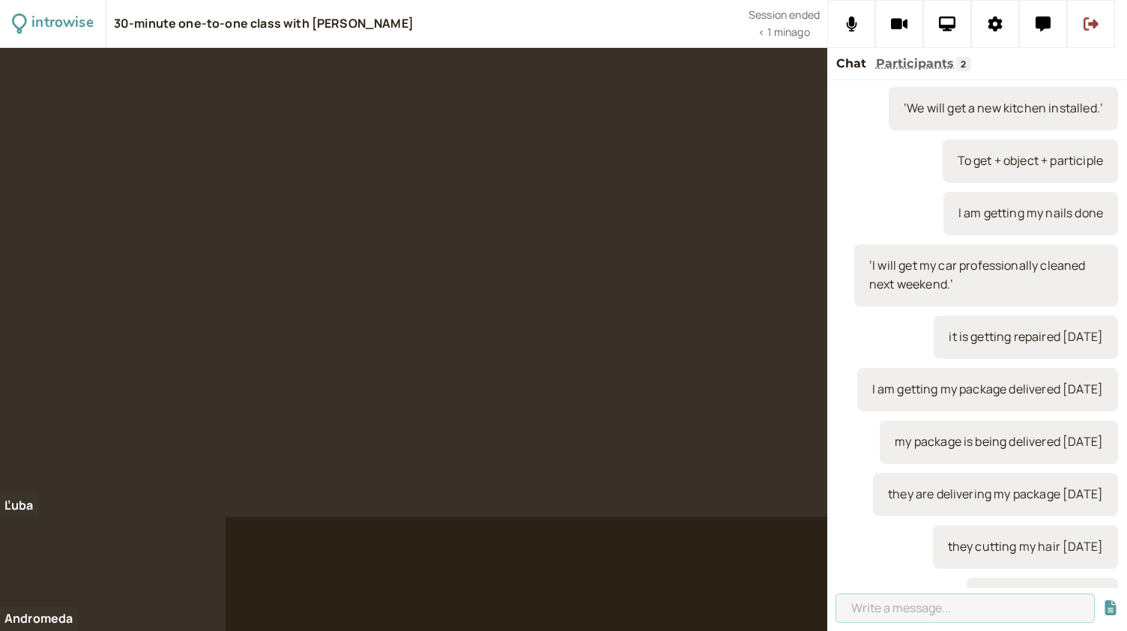
scroll to position [1716, 0]
